Goal: Information Seeking & Learning: Learn about a topic

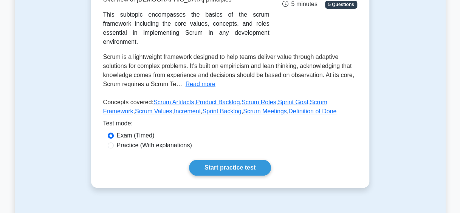
scroll to position [38, 0]
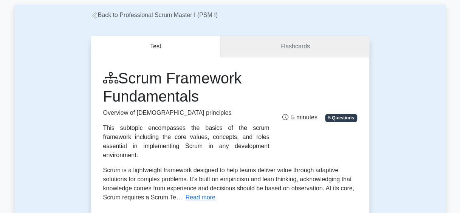
click at [290, 41] on link "Flashcards" at bounding box center [295, 47] width 148 height 22
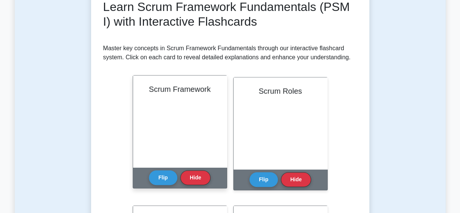
scroll to position [113, 0]
